Goal: Entertainment & Leisure: Consume media (video, audio)

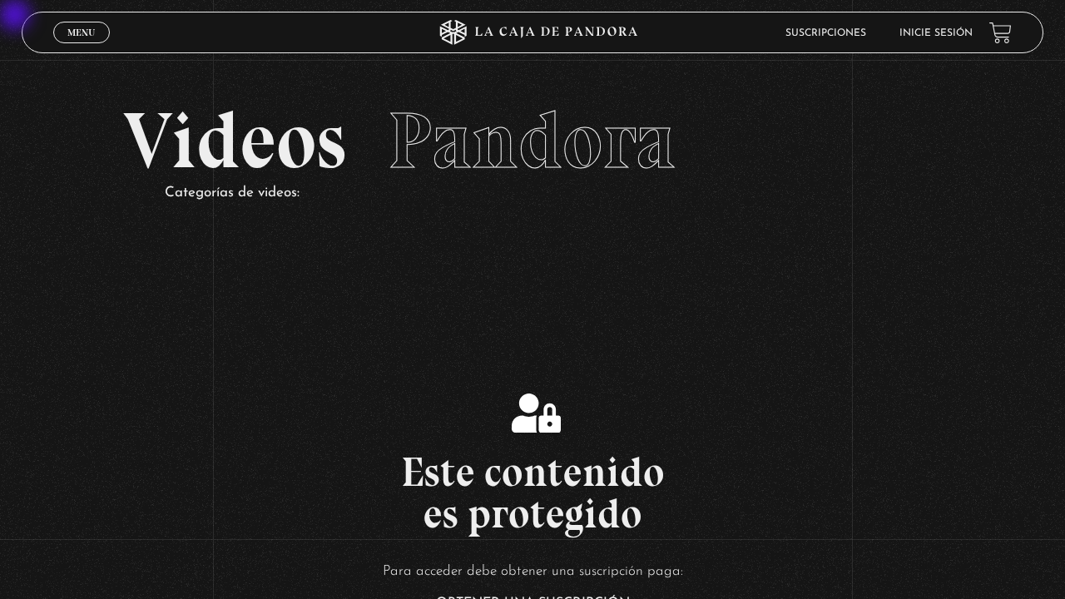
click at [929, 52] on header "Menu Cerrar Suscripciones Inicie sesión" at bounding box center [533, 33] width 1022 height 42
click at [929, 32] on link "Inicie sesión" at bounding box center [935, 33] width 73 height 10
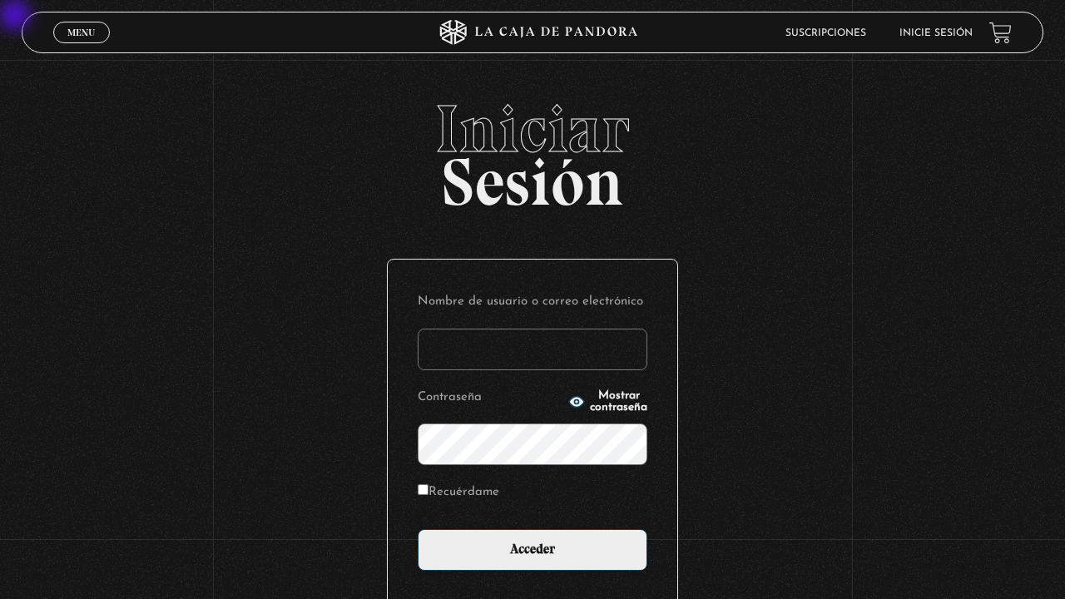
click at [798, 58] on section "Iniciar Sesión Nombre de usuario o correo electrónico Contraseña Mostrar contra…" at bounding box center [532, 366] width 1065 height 733
click at [487, 294] on label "Nombre de usuario o correo electrónico" at bounding box center [533, 302] width 230 height 26
click at [487, 329] on input "Nombre de usuario o correo electrónico" at bounding box center [533, 350] width 230 height 42
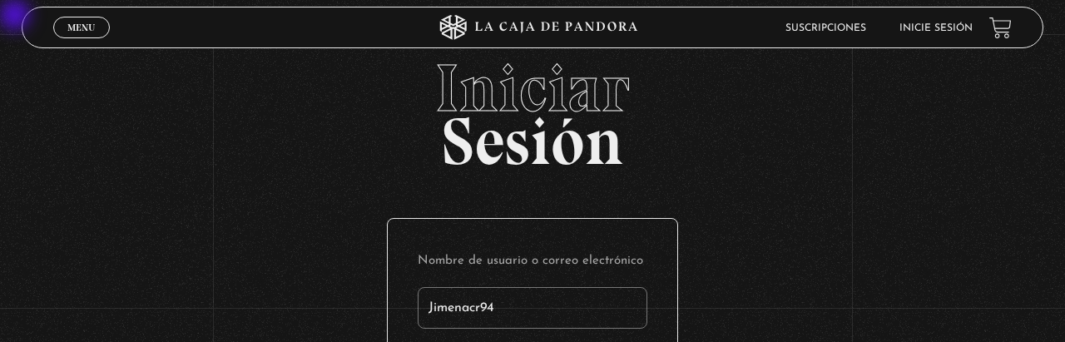
type input "Jimenacr94"
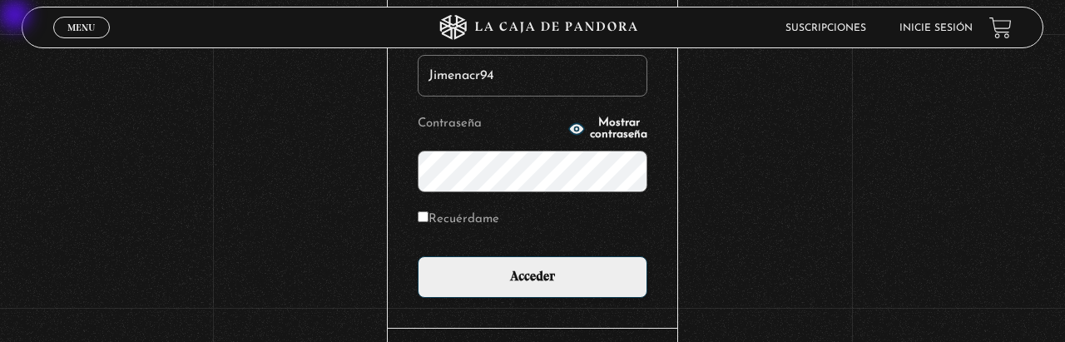
click at [418, 256] on input "Acceder" at bounding box center [533, 277] width 230 height 42
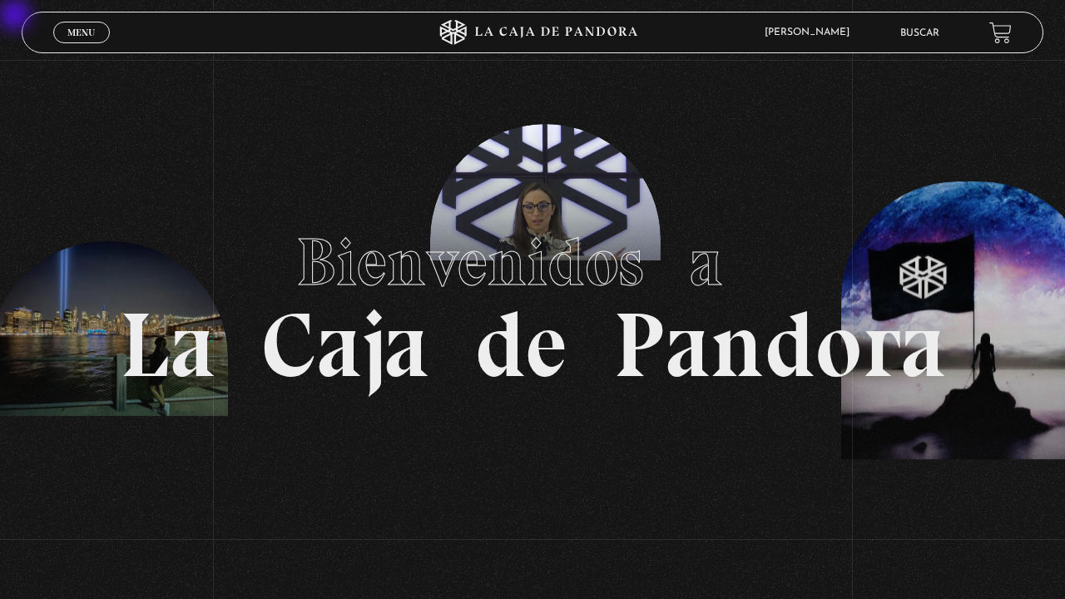
click at [100, 38] on link "Menu Cerrar" at bounding box center [81, 33] width 57 height 22
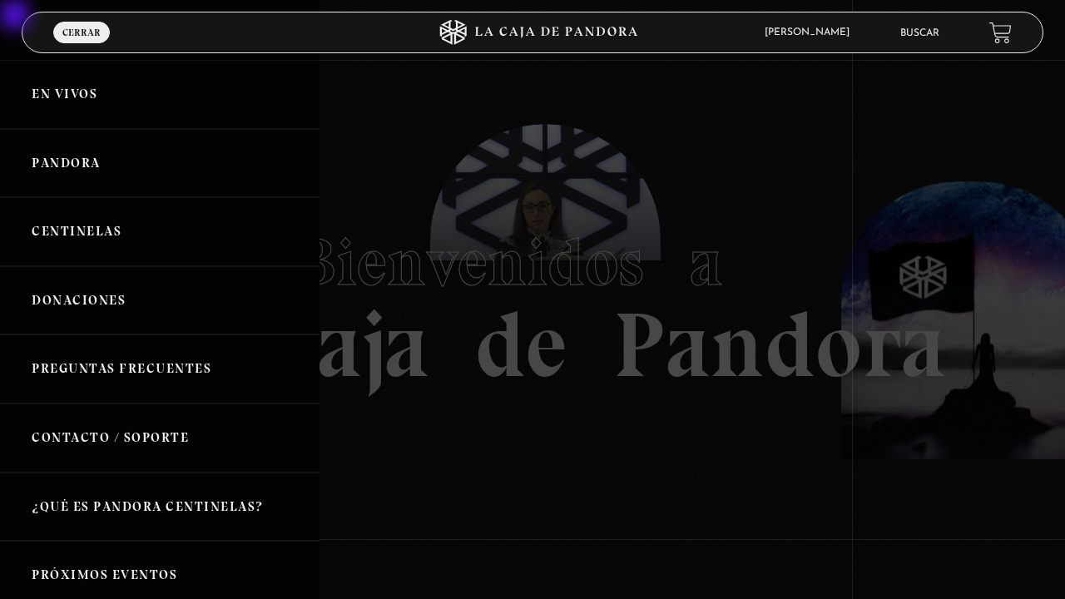
click at [65, 158] on link "Pandora" at bounding box center [159, 163] width 319 height 69
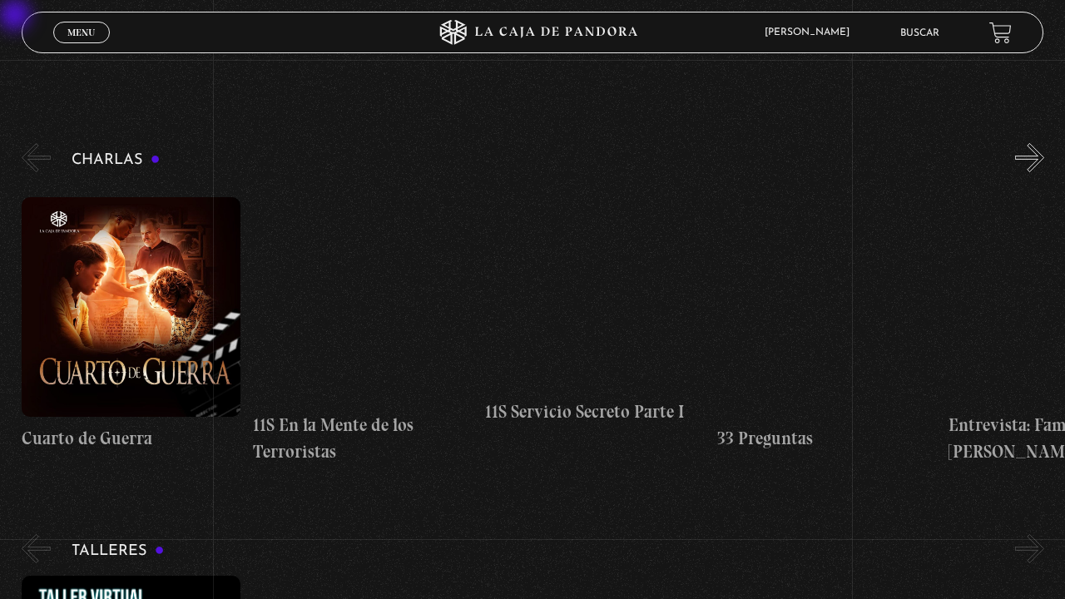
scroll to position [233, 0]
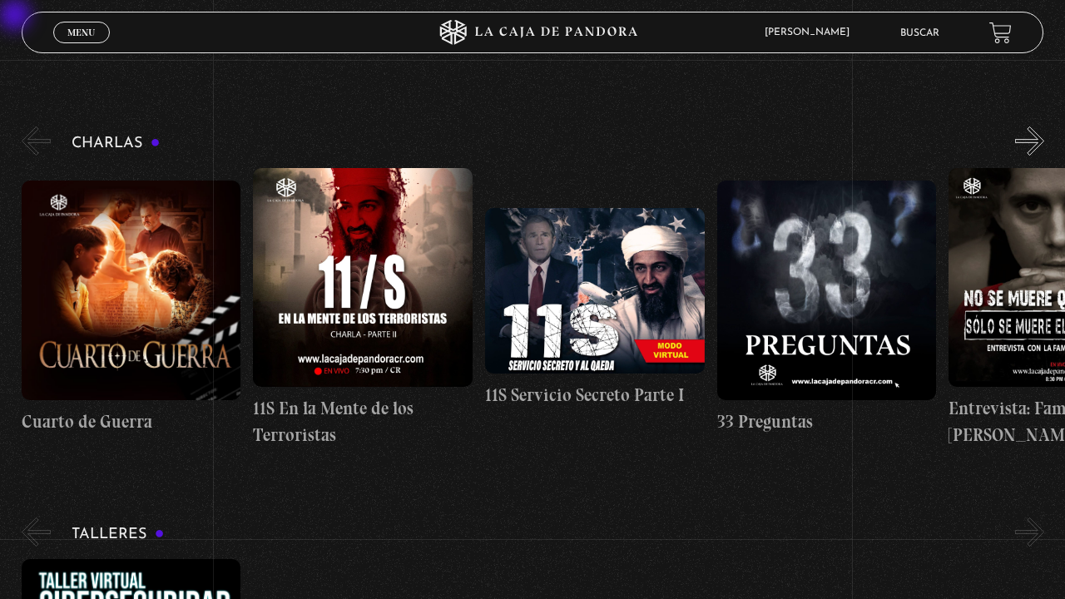
click at [528, 356] on figure at bounding box center [595, 291] width 220 height 166
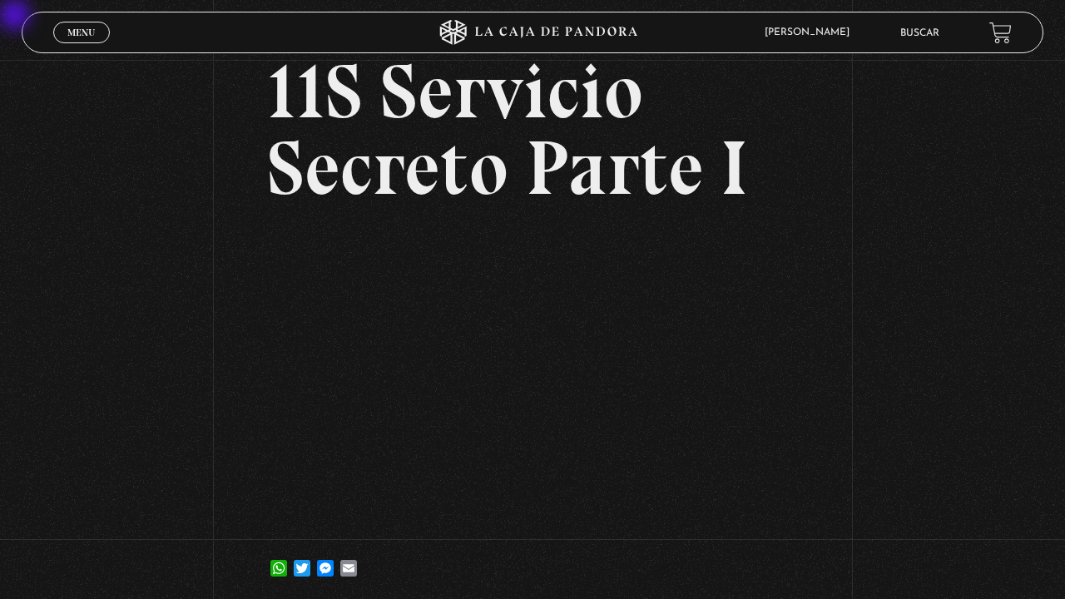
scroll to position [104, 0]
